Goal: Check status: Check status

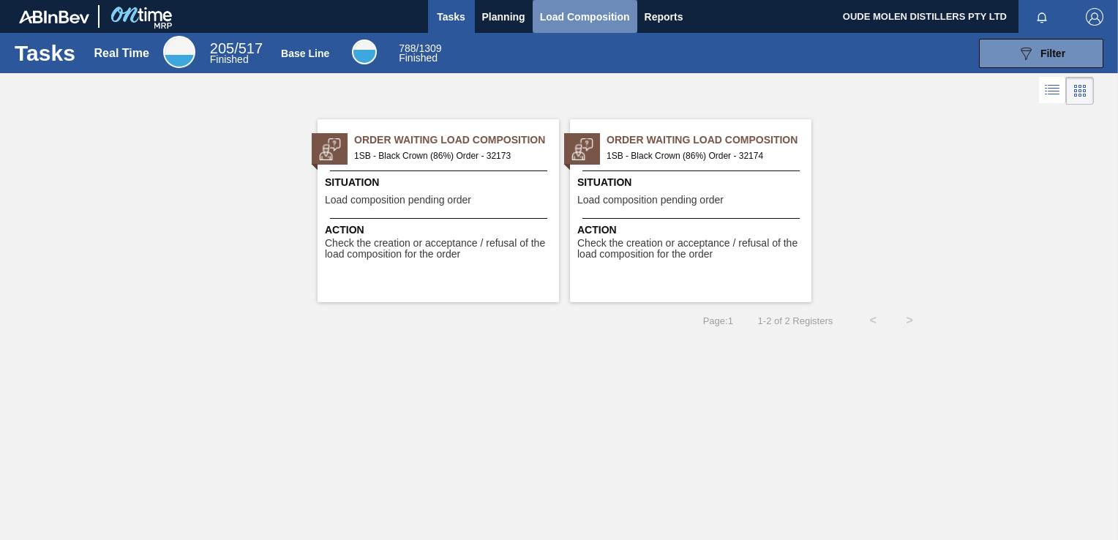
click at [562, 15] on span "Load Composition" at bounding box center [585, 17] width 90 height 18
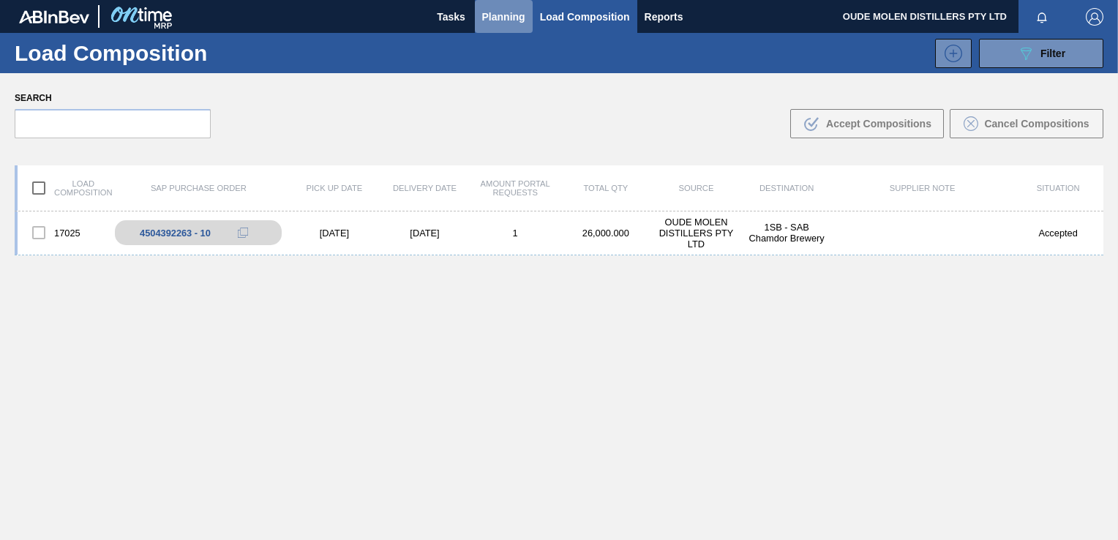
click at [512, 9] on span "Planning" at bounding box center [503, 17] width 43 height 18
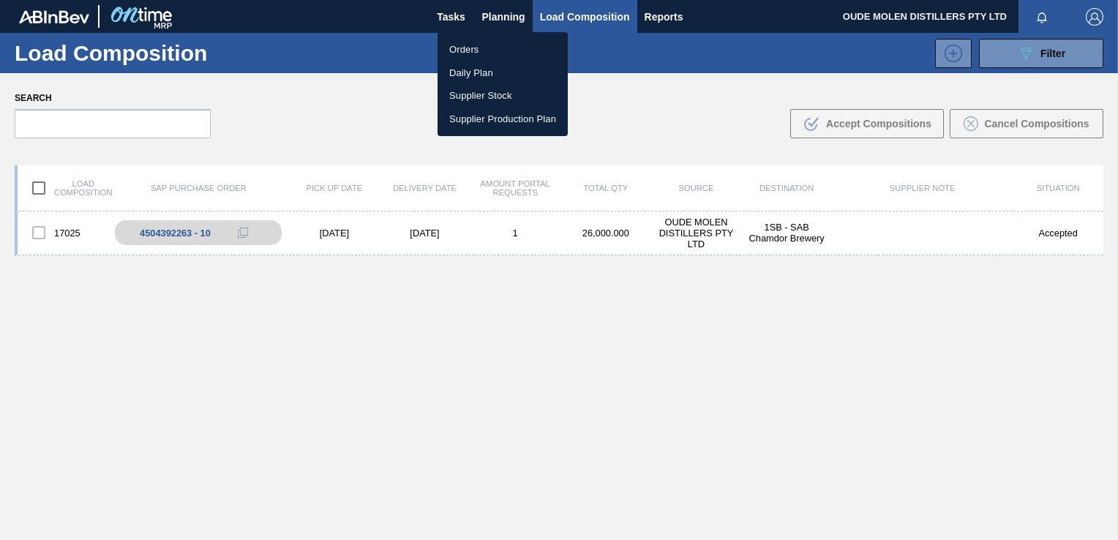
click at [476, 51] on li "Orders" at bounding box center [503, 49] width 130 height 23
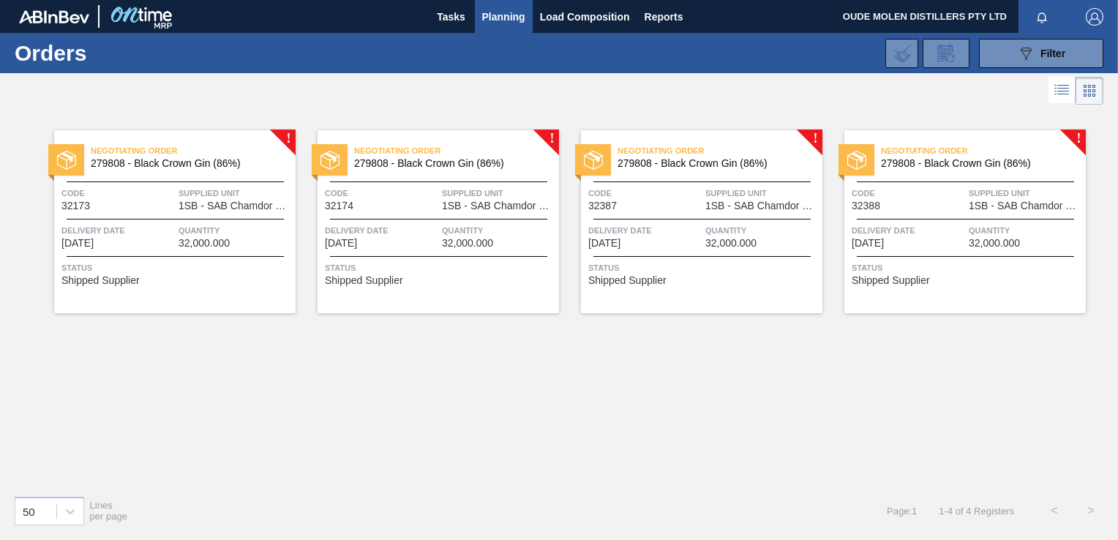
click at [225, 239] on span "32,000.000" at bounding box center [204, 243] width 51 height 11
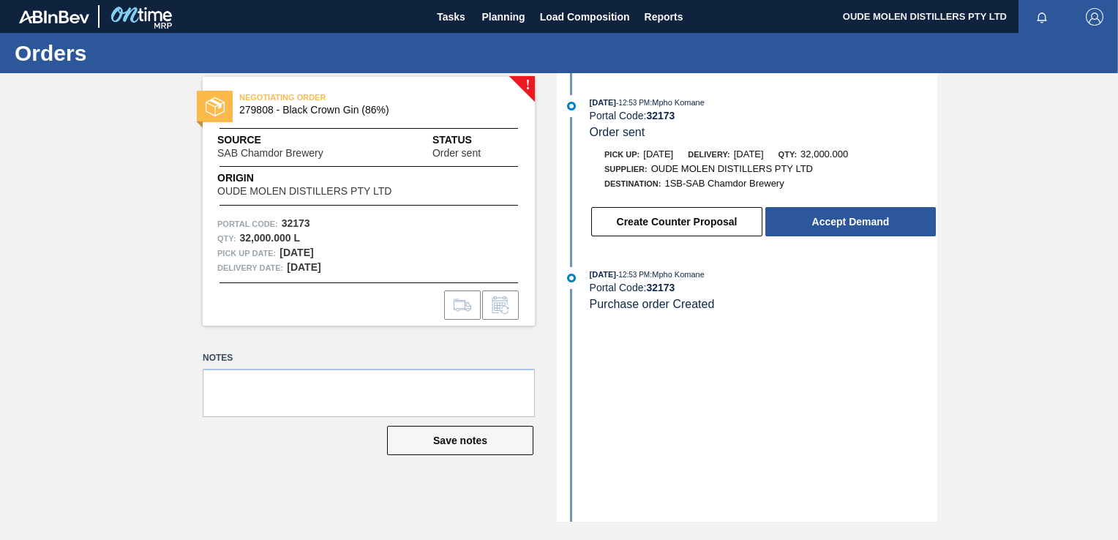
click at [323, 107] on span "279808 - Black Crown Gin (86%)" at bounding box center [372, 110] width 266 height 11
click at [313, 257] on strong "[DATE]" at bounding box center [297, 253] width 34 height 12
click at [299, 173] on span "Origin" at bounding box center [322, 178] width 211 height 15
click at [330, 274] on div "Delivery Date: [DATE]" at bounding box center [368, 268] width 303 height 15
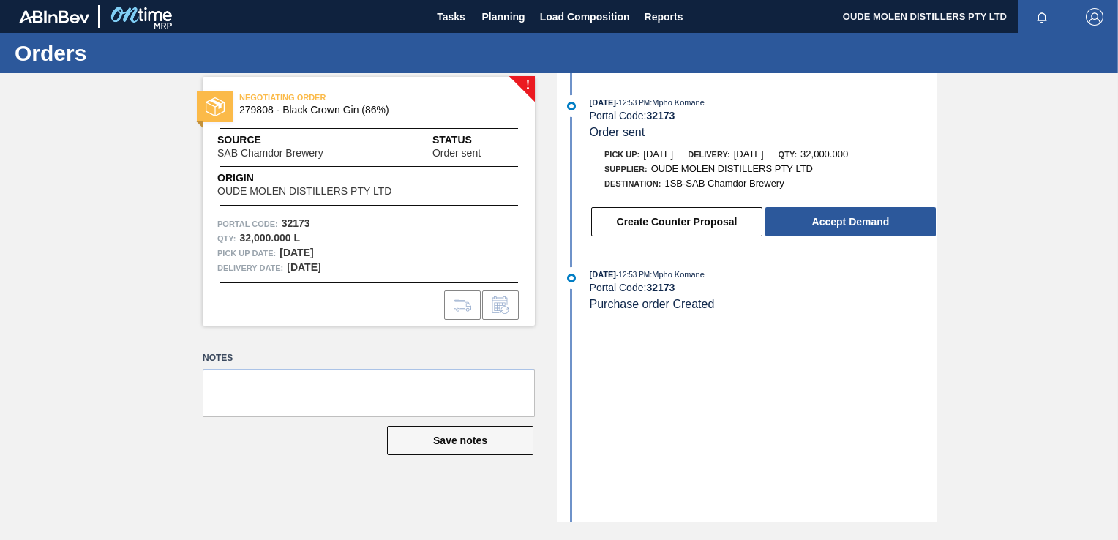
click at [212, 132] on div "Source SAB Chamdor Brewery Status Order sent" at bounding box center [369, 145] width 332 height 26
click at [254, 101] on span "NEGOTIATING ORDER" at bounding box center [341, 97] width 205 height 15
click at [253, 104] on span "NEGOTIATING ORDER" at bounding box center [341, 97] width 205 height 15
click at [266, 128] on div at bounding box center [369, 128] width 299 height 1
click at [253, 148] on span "SAB Chamdor Brewery" at bounding box center [270, 153] width 106 height 11
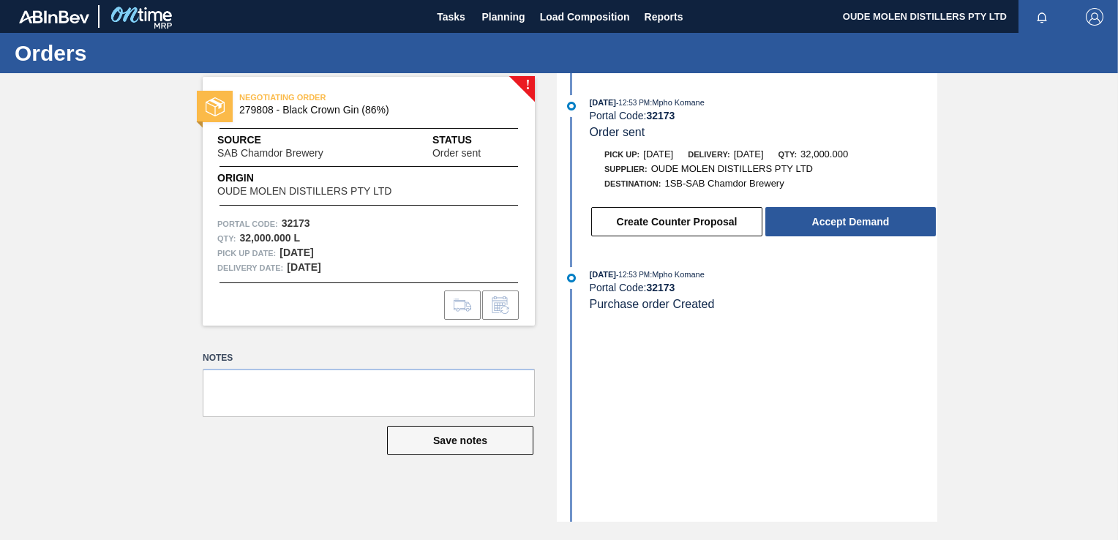
click at [253, 179] on span "Origin" at bounding box center [322, 178] width 211 height 15
click at [382, 104] on span "NEGOTIATING ORDER" at bounding box center [341, 97] width 205 height 15
drag, startPoint x: 405, startPoint y: 92, endPoint x: 374, endPoint y: 180, distance: 93.1
click at [405, 99] on span "NEGOTIATING ORDER" at bounding box center [341, 97] width 205 height 15
click at [367, 203] on div "NEGOTIATING ORDER 279808 - Black Crown Gin (86%) Source SAB Chamdor Brewery Sta…" at bounding box center [369, 201] width 332 height 249
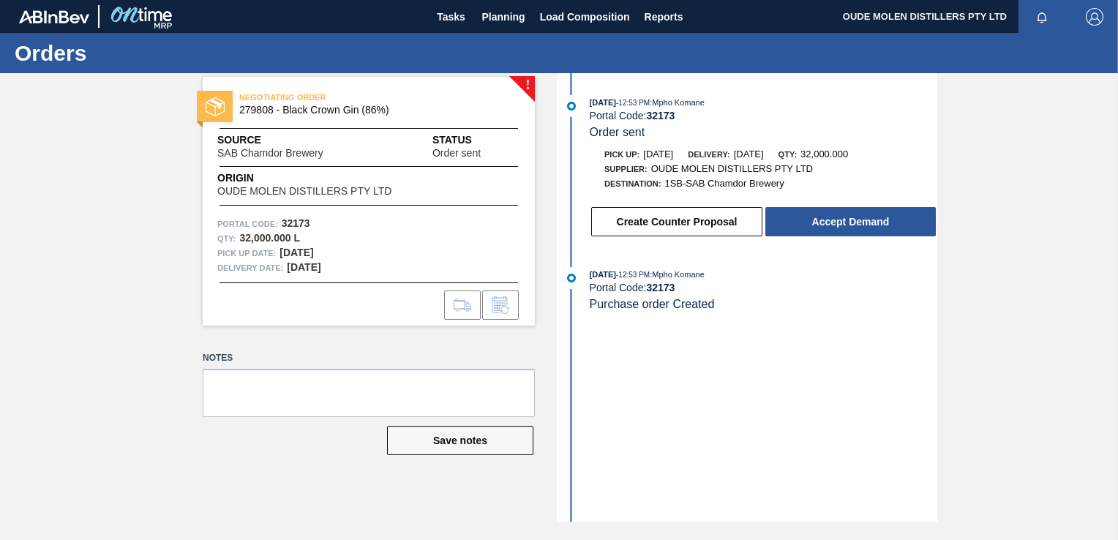
click at [352, 278] on div "NEGOTIATING ORDER 279808 - Black Crown Gin (86%) Source SAB Chamdor Brewery Sta…" at bounding box center [369, 201] width 332 height 249
click at [359, 218] on div "Portal Code: 32173" at bounding box center [368, 224] width 303 height 15
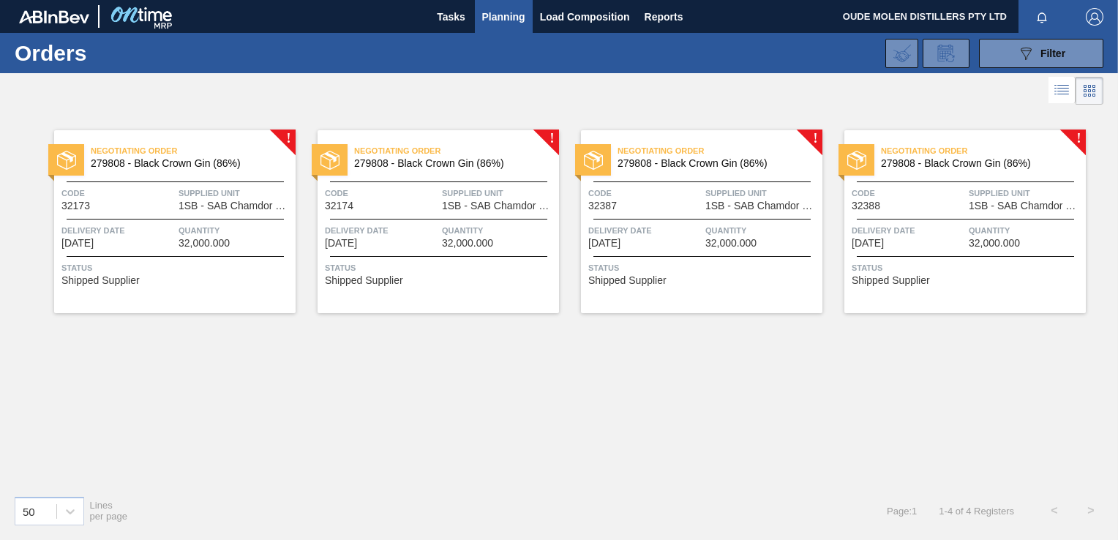
click at [477, 235] on span "Quantity" at bounding box center [498, 230] width 113 height 15
click at [379, 250] on div "Negotiating Order 279808 - Black Crown Gin (86%) Code 32174 Supplied Unit 1SB -…" at bounding box center [439, 221] width 242 height 183
click at [737, 242] on span "32,000.000" at bounding box center [731, 243] width 51 height 11
click at [923, 230] on span "Delivery Date" at bounding box center [908, 230] width 113 height 15
click at [181, 236] on span "Quantity" at bounding box center [235, 230] width 113 height 15
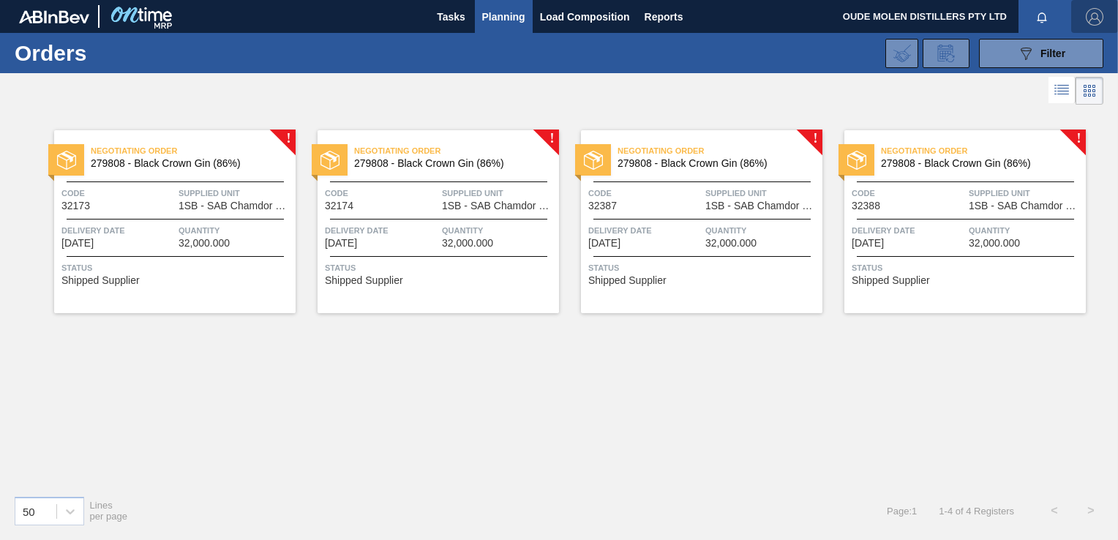
click at [1098, 18] on img "button" at bounding box center [1095, 17] width 18 height 18
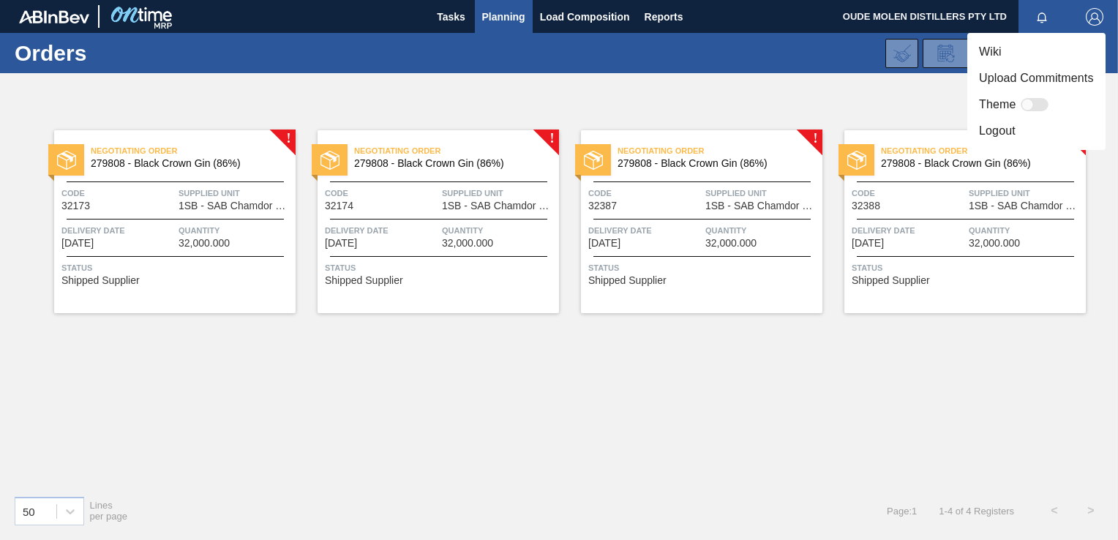
click at [1017, 133] on li "Logout" at bounding box center [1037, 131] width 138 height 26
